Goal: Information Seeking & Learning: Learn about a topic

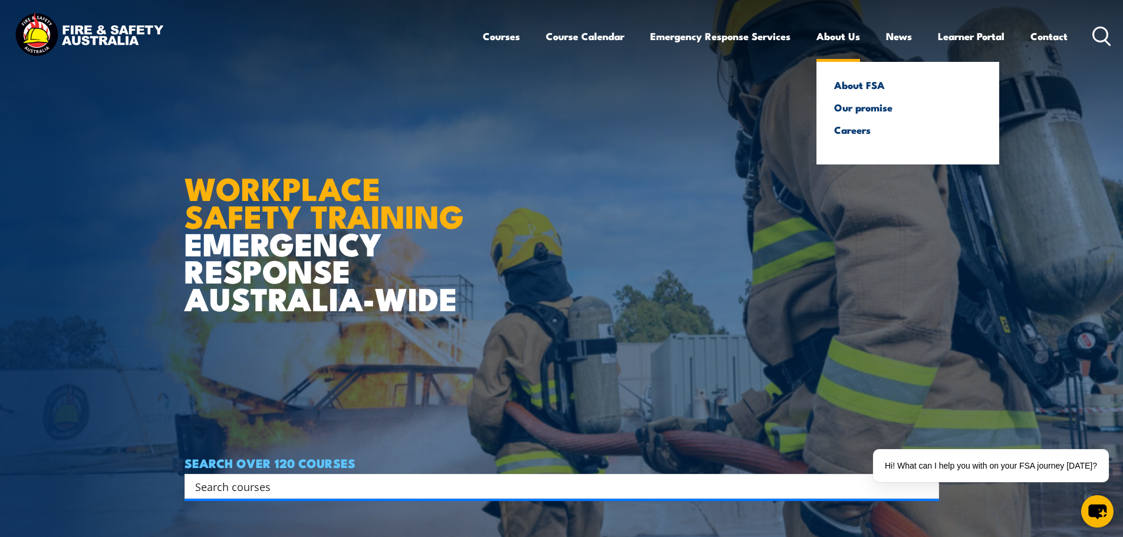
click at [817, 37] on link "About Us" at bounding box center [839, 36] width 44 height 31
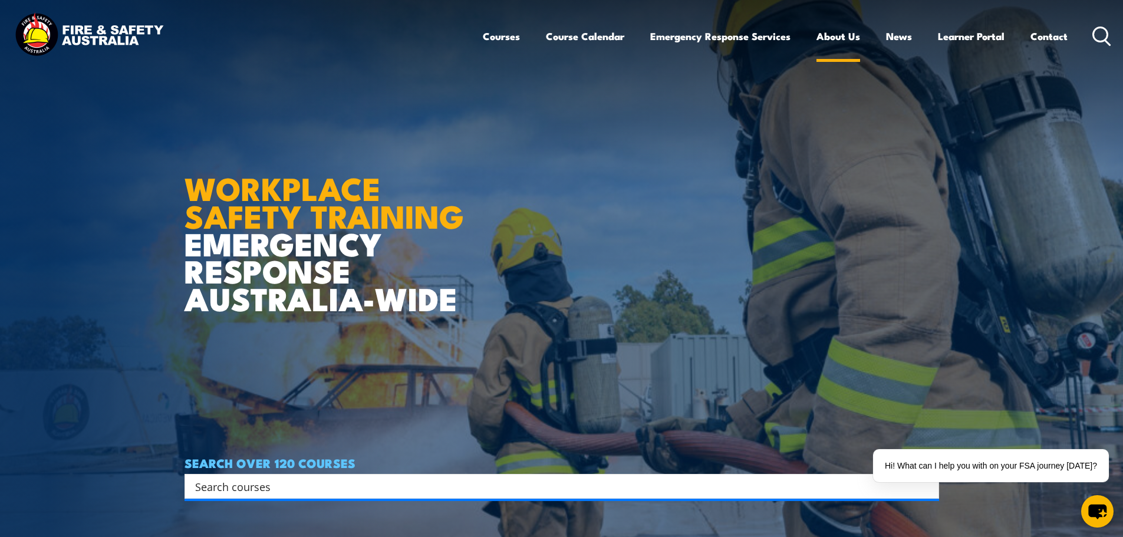
click at [838, 34] on link "About Us" at bounding box center [839, 36] width 44 height 31
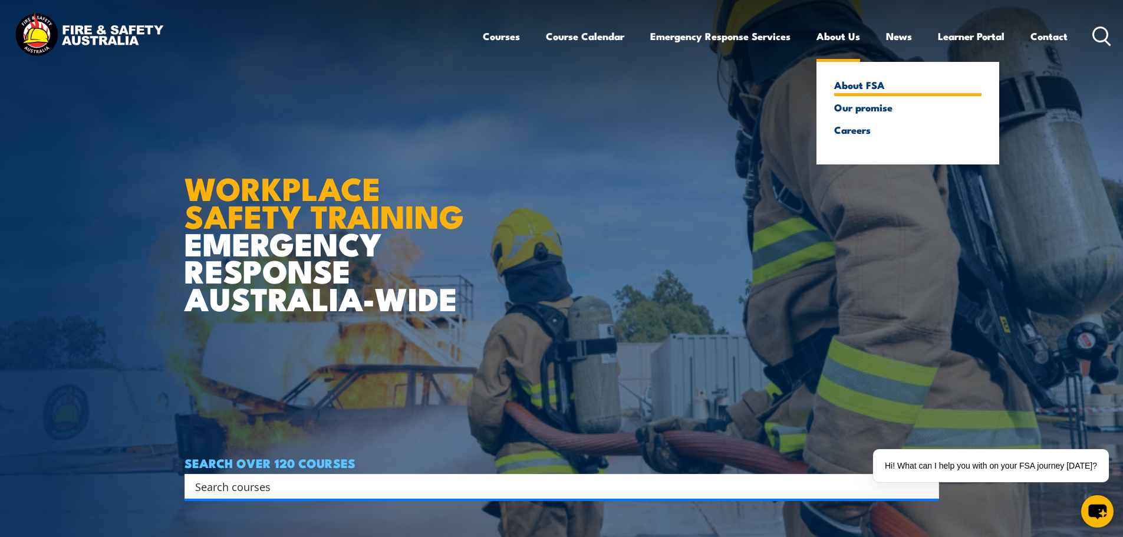
click at [865, 80] on link "About FSA" at bounding box center [907, 85] width 147 height 11
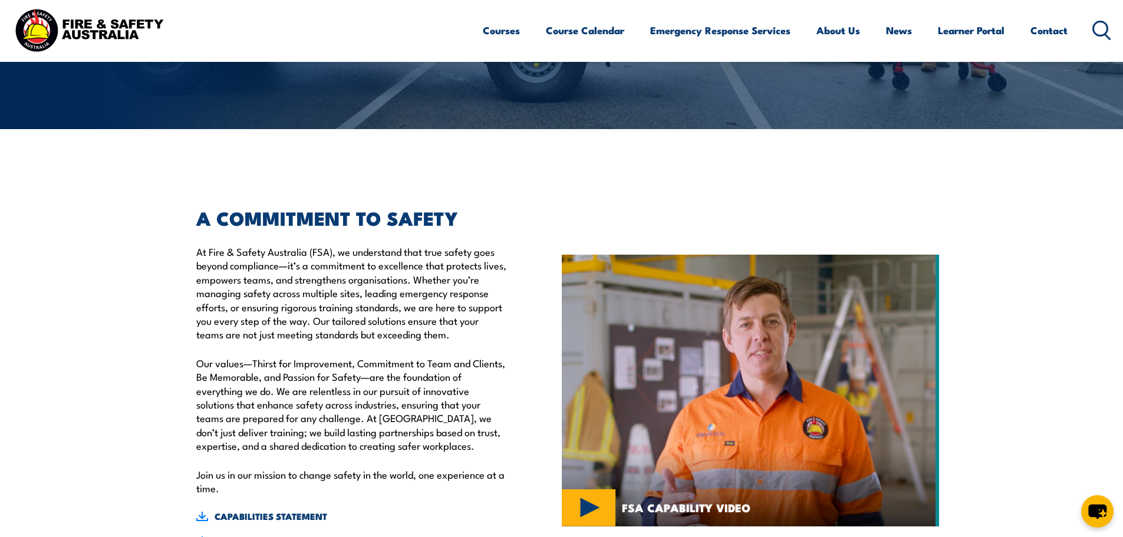
scroll to position [295, 0]
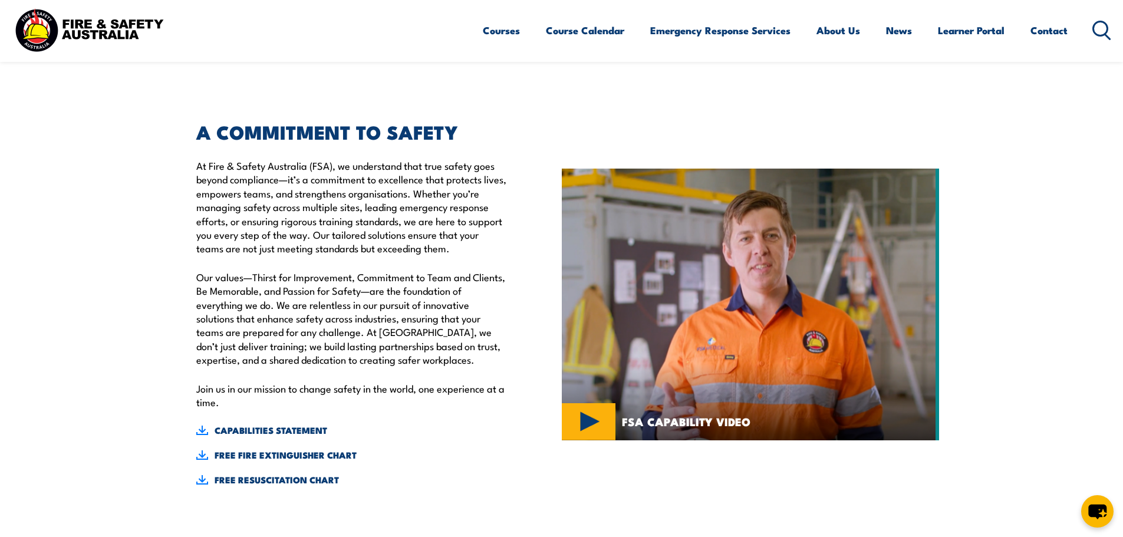
click at [382, 97] on div "A COMMITMENT TO SAFETY At Fire & Safety Australia (FSA), we understand that tru…" at bounding box center [373, 305] width 377 height 422
click at [212, 237] on p "At Fire & Safety Australia (FSA), we understand that true safety goes beyond co…" at bounding box center [351, 207] width 311 height 97
